Goal: Find contact information: Find contact information

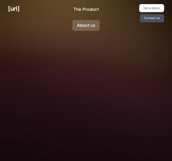
click at [79, 29] on link "About us" at bounding box center [85, 25] width 27 height 11
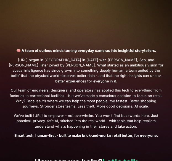
scroll to position [166, 0]
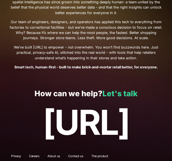
click at [120, 92] on link "Let's talk" at bounding box center [120, 93] width 35 height 9
